Goal: Contribute content: Contribute content

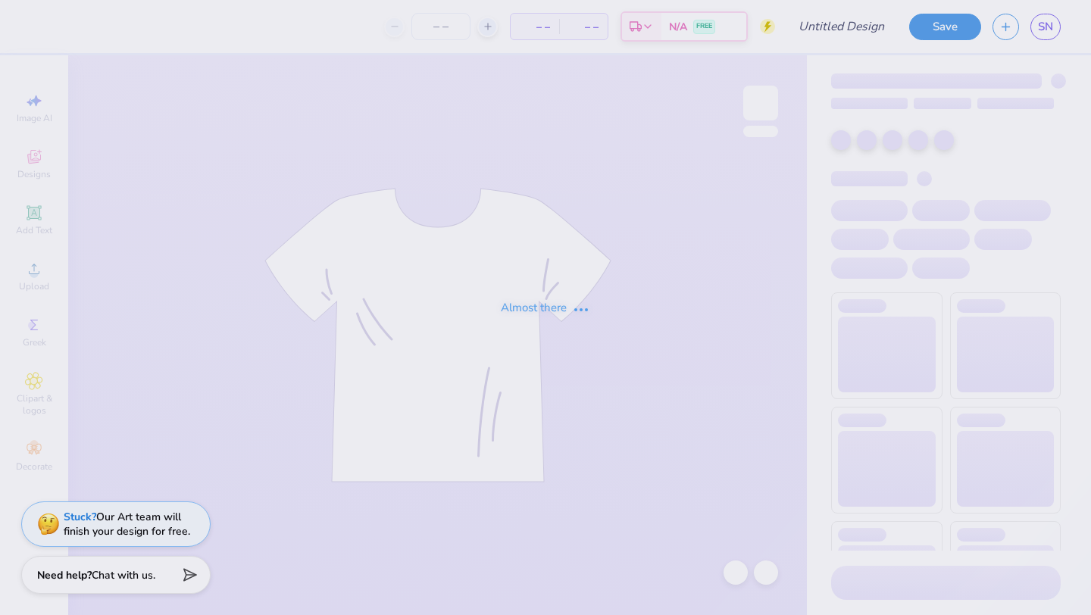
type input "[PERSON_NAME] kappa hoodie idea"
type input "50"
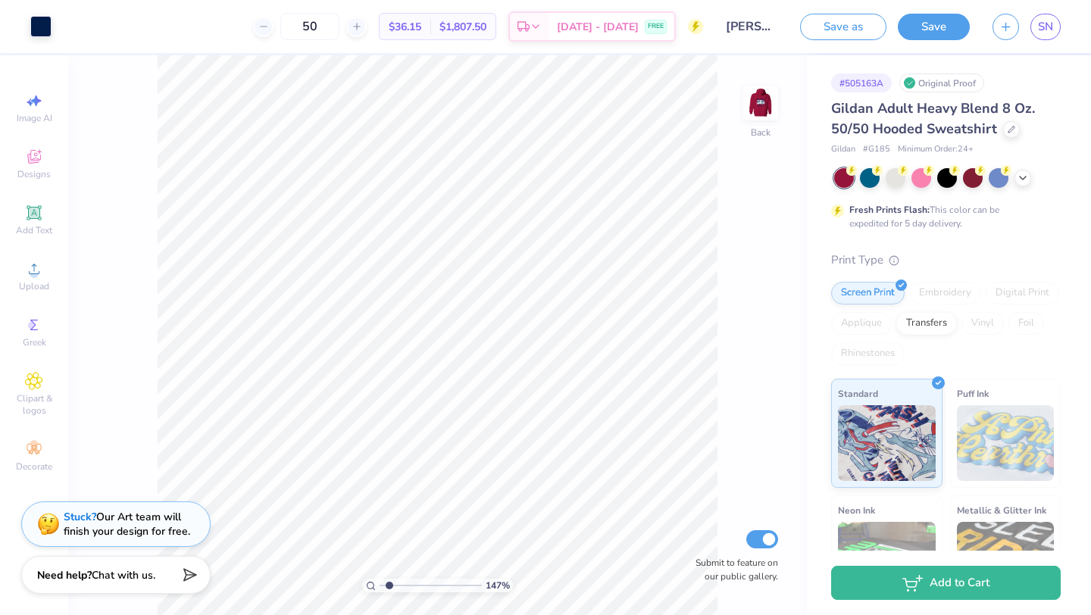
type input "1.58"
click at [389, 586] on input "range" at bounding box center [430, 586] width 102 height 14
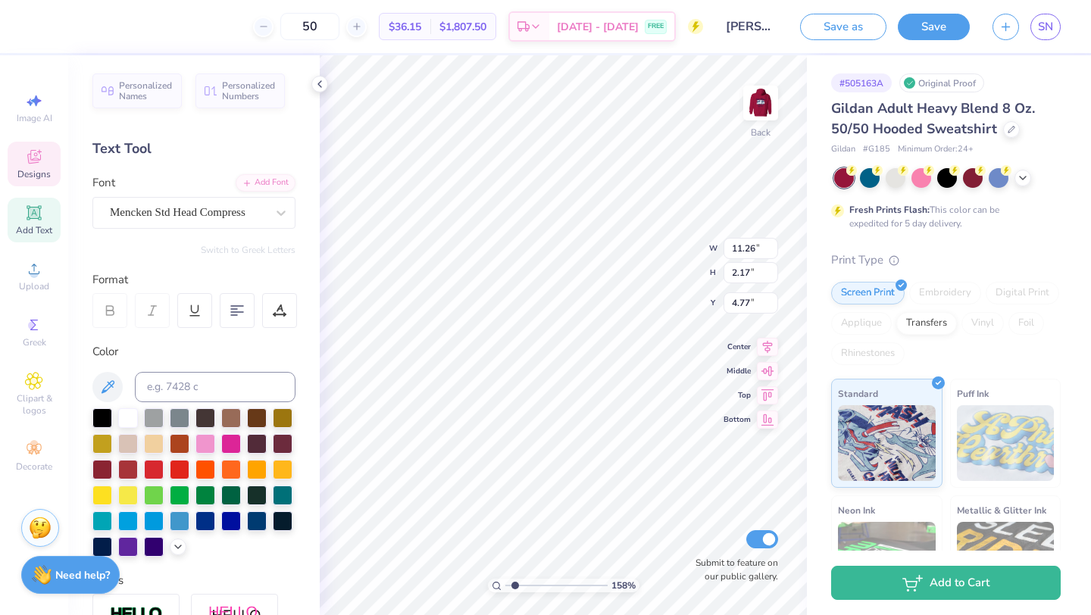
type input "5.08"
drag, startPoint x: 516, startPoint y: 589, endPoint x: 503, endPoint y: 589, distance: 12.9
click at [505, 589] on input "range" at bounding box center [556, 586] width 102 height 14
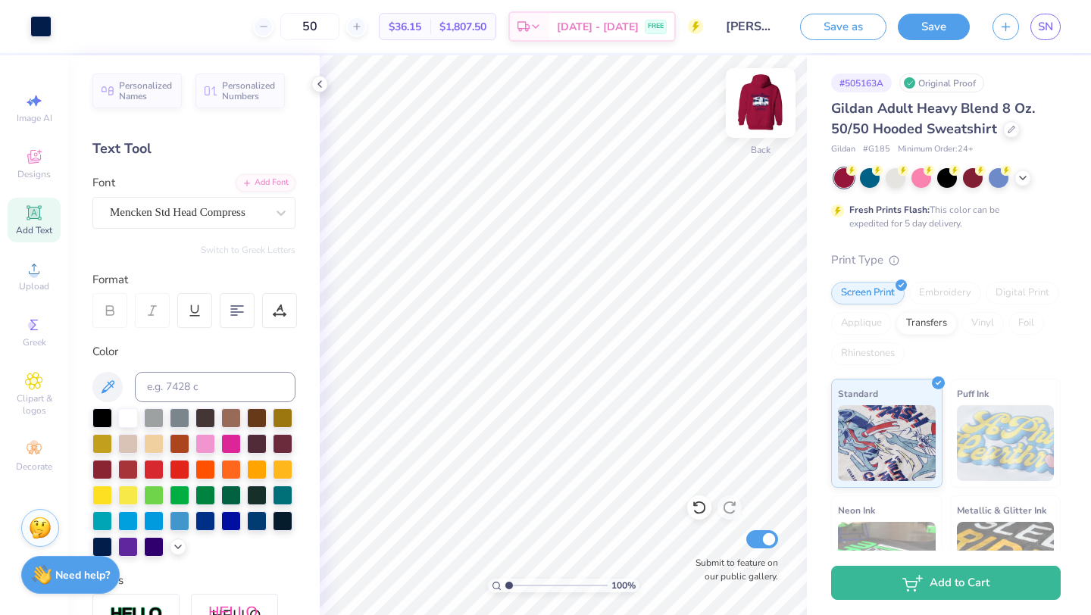
click at [755, 105] on img at bounding box center [760, 103] width 61 height 61
type input "1"
click at [505, 582] on input "range" at bounding box center [556, 586] width 102 height 14
click at [767, 101] on img at bounding box center [760, 103] width 61 height 61
click at [937, 27] on button "Save" at bounding box center [934, 24] width 72 height 27
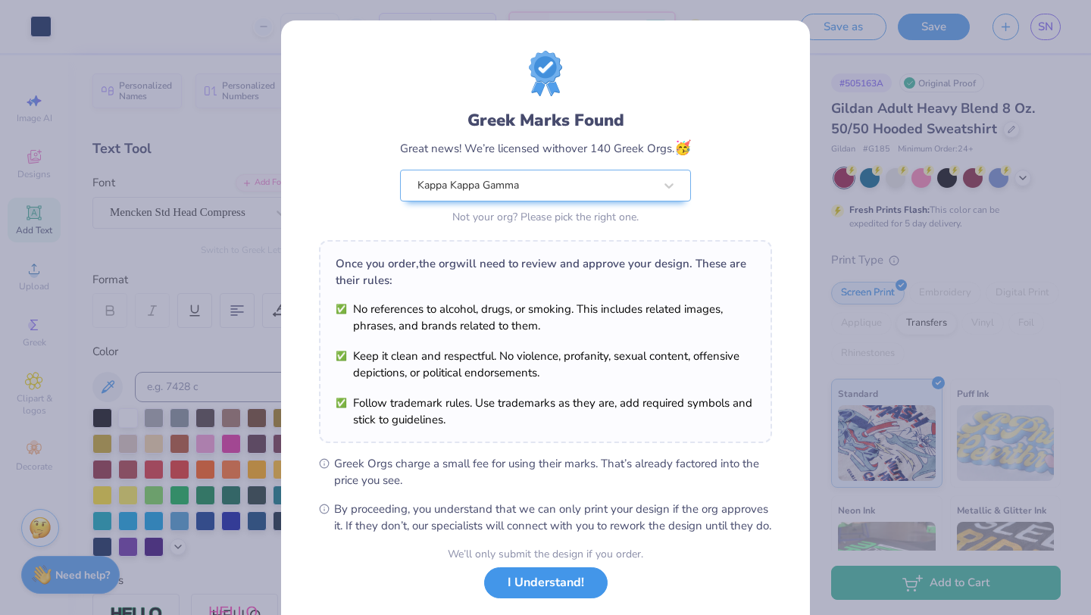
click at [565, 595] on button "I Understand!" at bounding box center [545, 582] width 123 height 31
